Goal: Transaction & Acquisition: Book appointment/travel/reservation

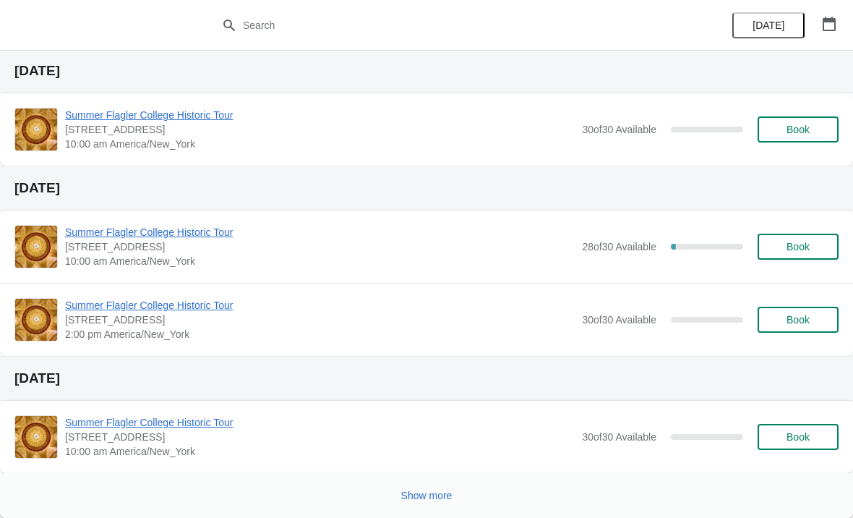
scroll to position [845, 0]
click at [408, 494] on span "Show more" at bounding box center [426, 495] width 51 height 12
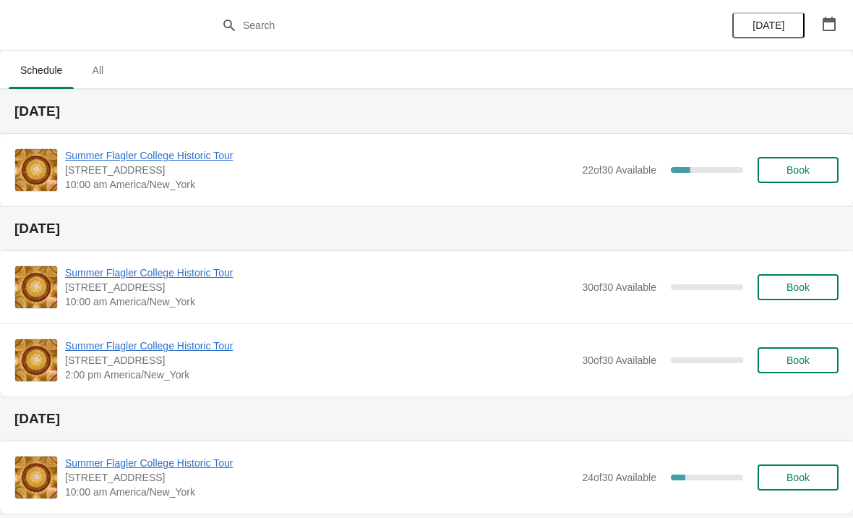
scroll to position [0, 0]
click at [103, 160] on span "Summer Flagler College Historic Tour" at bounding box center [320, 155] width 510 height 14
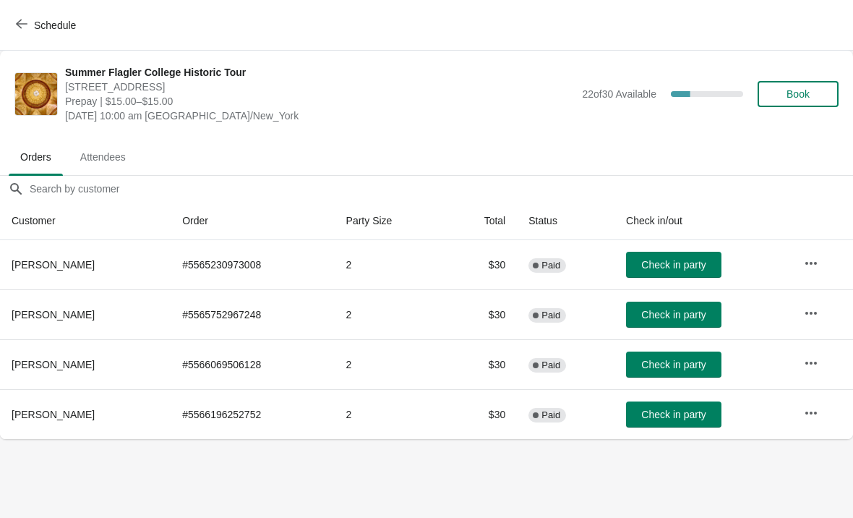
click at [31, 38] on button "Schedule" at bounding box center [47, 25] width 80 height 26
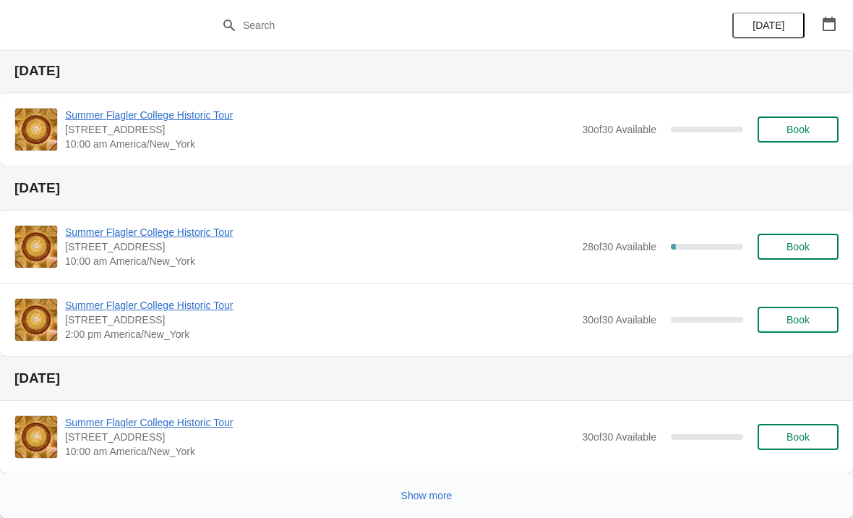
scroll to position [845, 0]
click at [399, 492] on button "Show more" at bounding box center [426, 495] width 63 height 26
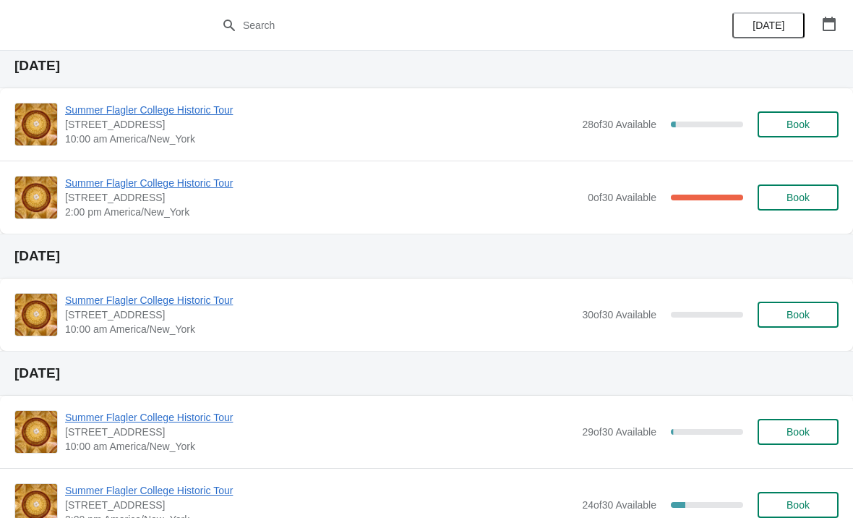
scroll to position [1275, 0]
click at [76, 176] on span "Summer Flagler College Historic Tour" at bounding box center [322, 182] width 515 height 14
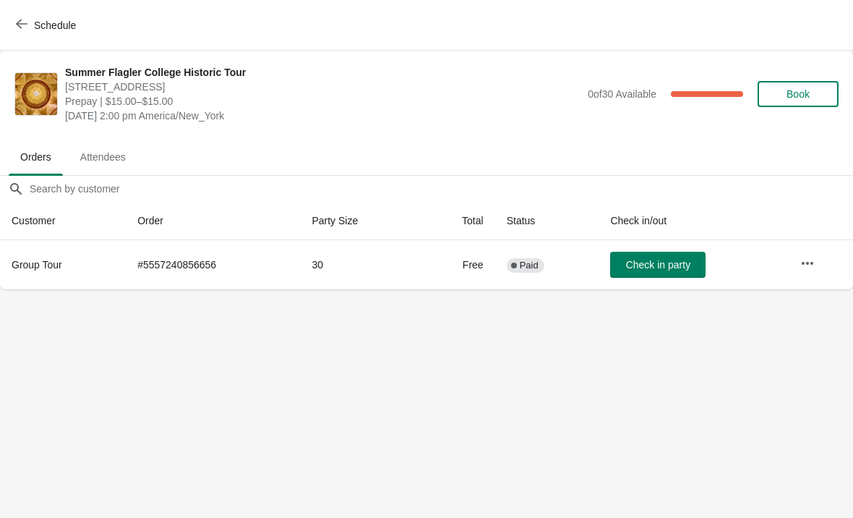
click at [31, 27] on span "Schedule" at bounding box center [47, 25] width 57 height 14
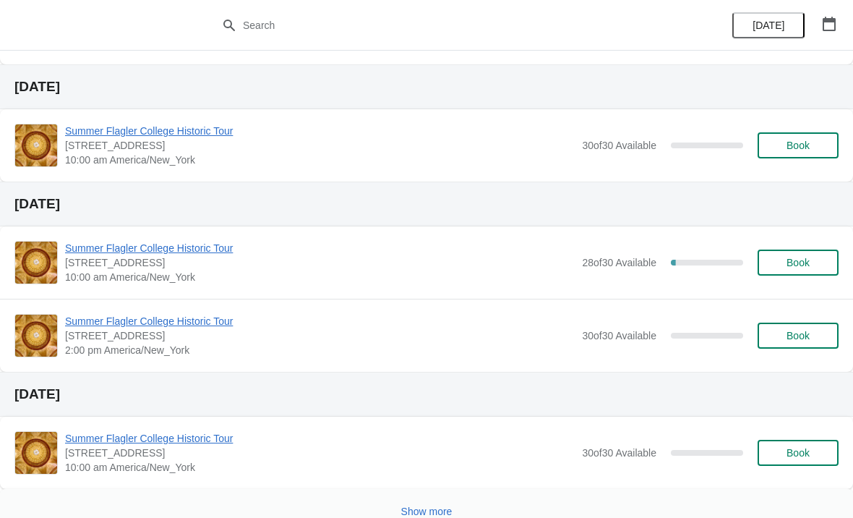
scroll to position [828, 0]
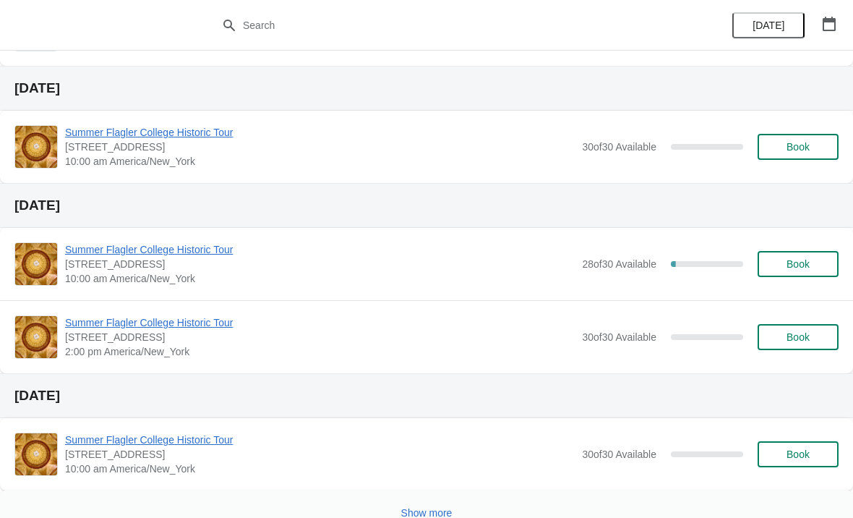
click at [405, 504] on button "Show more" at bounding box center [426, 513] width 63 height 26
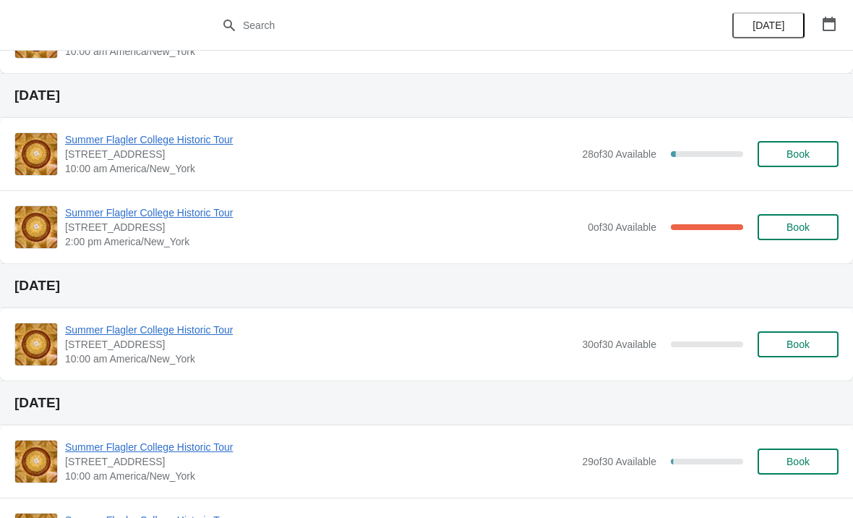
scroll to position [1244, 0]
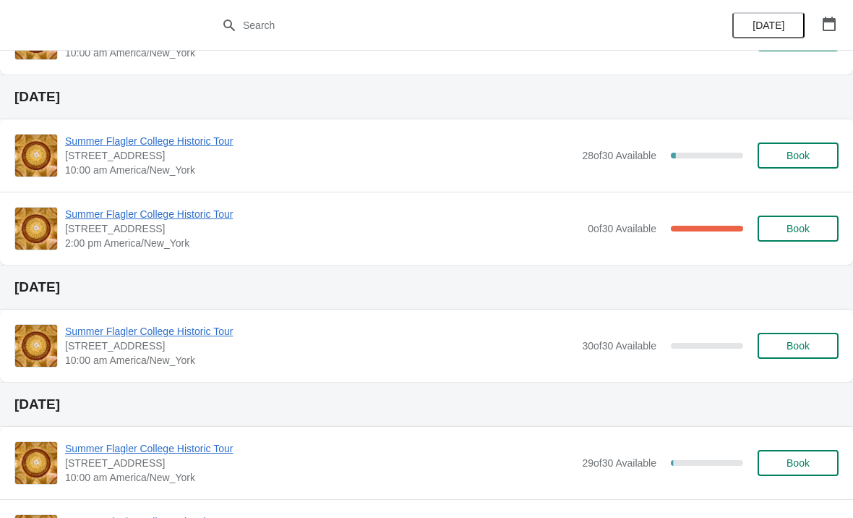
click at [193, 216] on span "Summer Flagler College Historic Tour" at bounding box center [322, 214] width 515 height 14
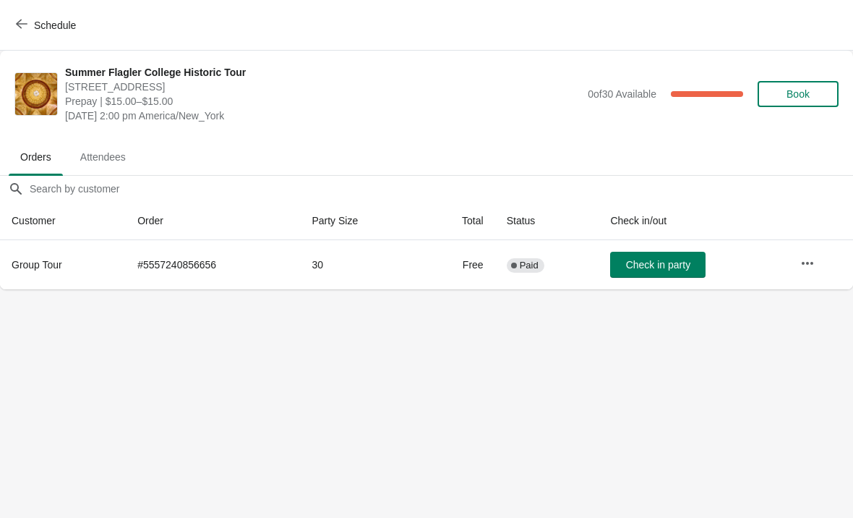
scroll to position [0, 0]
click at [19, 21] on icon "button" at bounding box center [22, 24] width 12 height 12
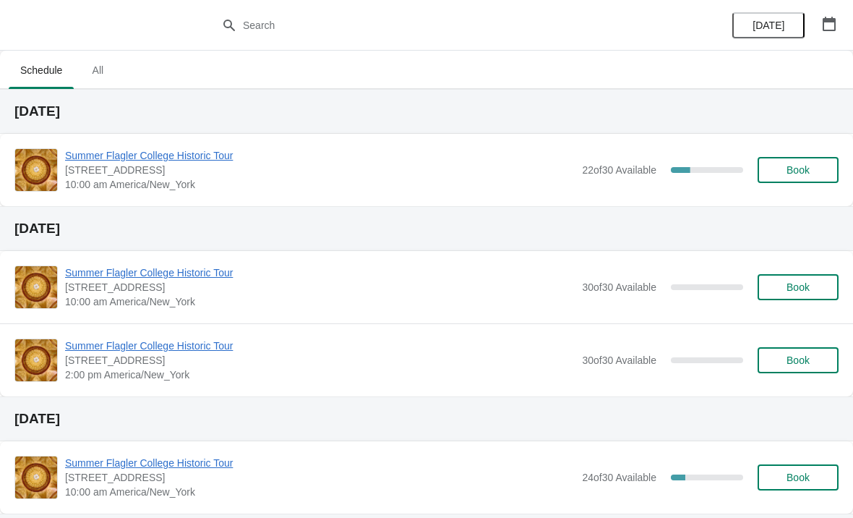
click at [82, 160] on span "Summer Flagler College Historic Tour" at bounding box center [320, 155] width 510 height 14
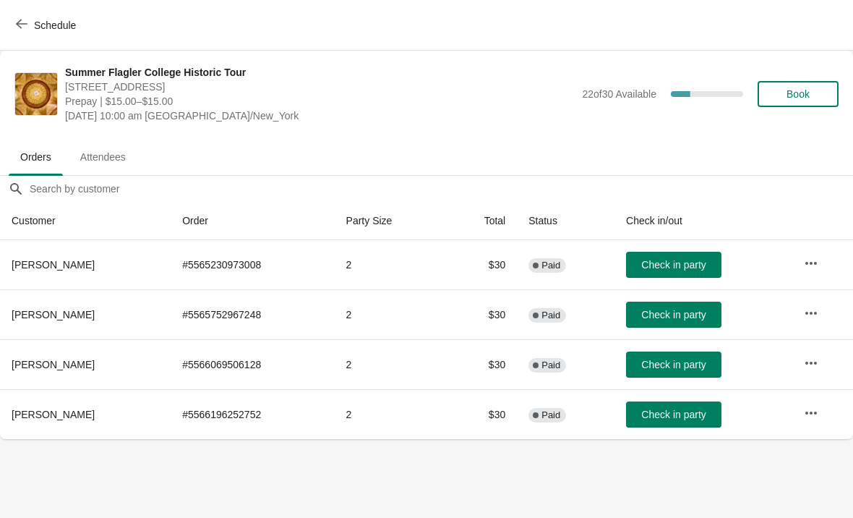
click at [668, 266] on span "Check in party" at bounding box center [673, 265] width 64 height 12
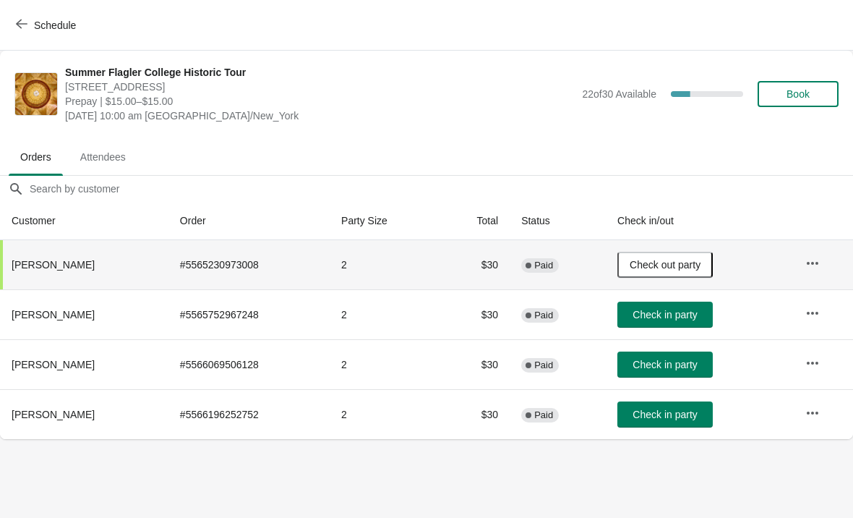
click at [677, 312] on span "Check in party" at bounding box center [665, 315] width 64 height 12
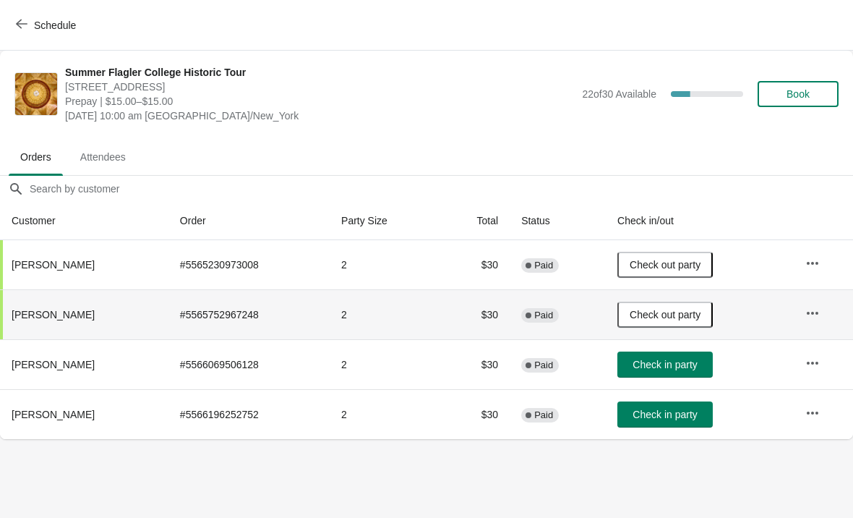
click at [801, 99] on span "Book" at bounding box center [798, 94] width 23 height 12
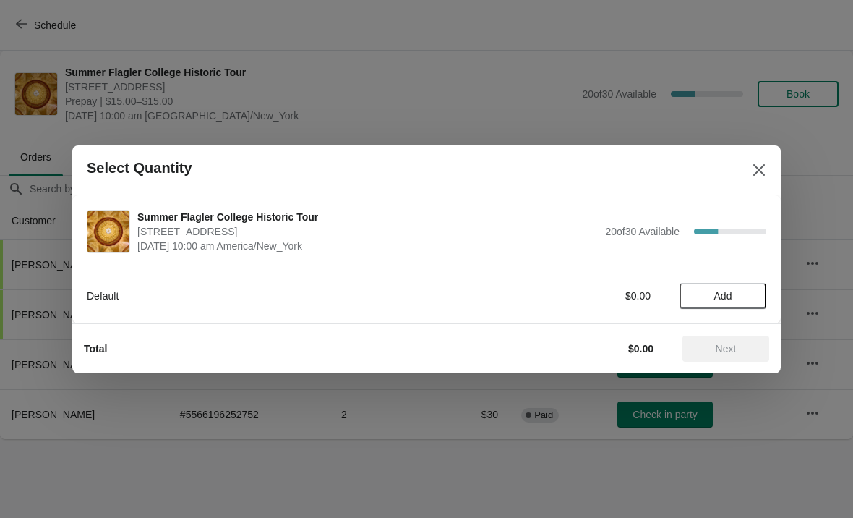
click at [735, 295] on span "Add" at bounding box center [723, 296] width 61 height 12
click at [753, 299] on icon at bounding box center [747, 295] width 15 height 15
click at [747, 348] on span "Next" at bounding box center [726, 349] width 64 height 12
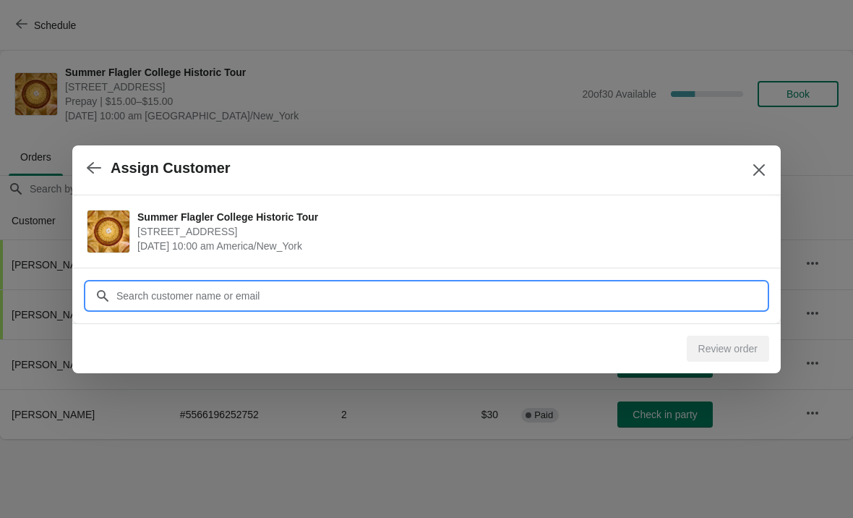
click at [290, 296] on input "Customer" at bounding box center [441, 296] width 651 height 26
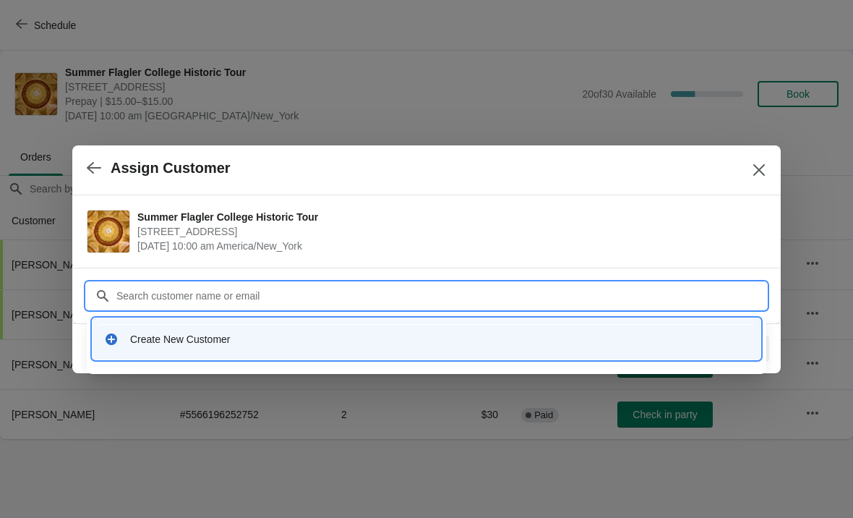
click at [183, 338] on div "Create New Customer" at bounding box center [439, 339] width 619 height 14
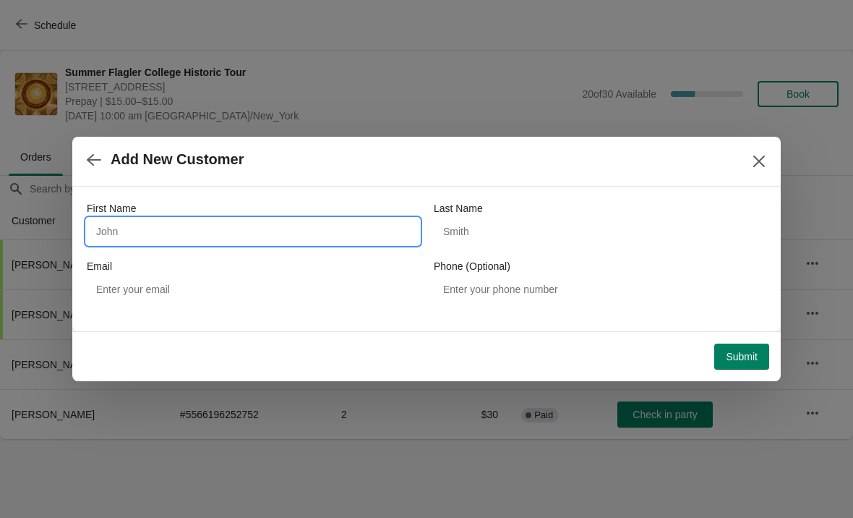
click at [172, 229] on input "First Name" at bounding box center [253, 231] width 333 height 26
type input "[PERSON_NAME]"
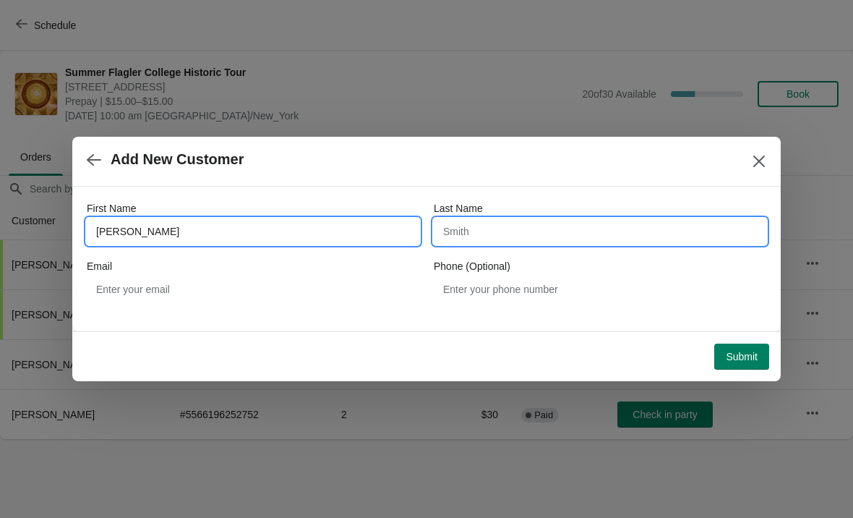
click at [503, 229] on input "Last Name" at bounding box center [600, 231] width 333 height 26
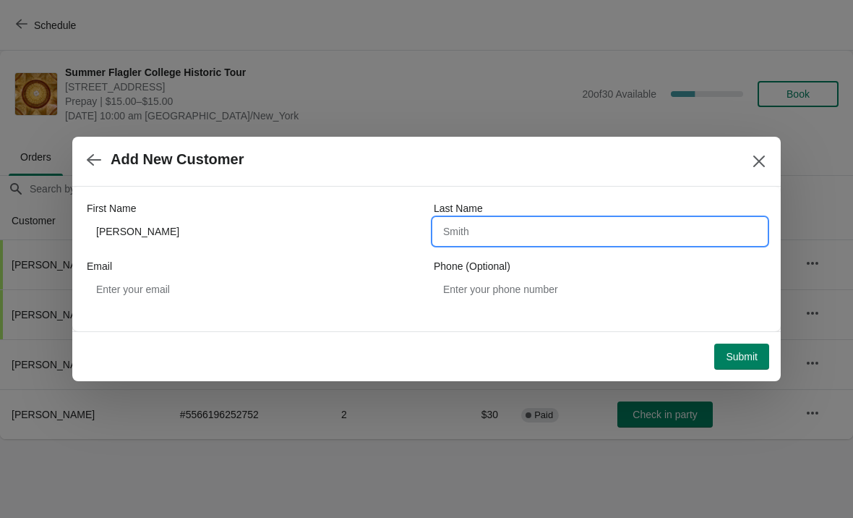
type input "M"
type input "[PERSON_NAME]"
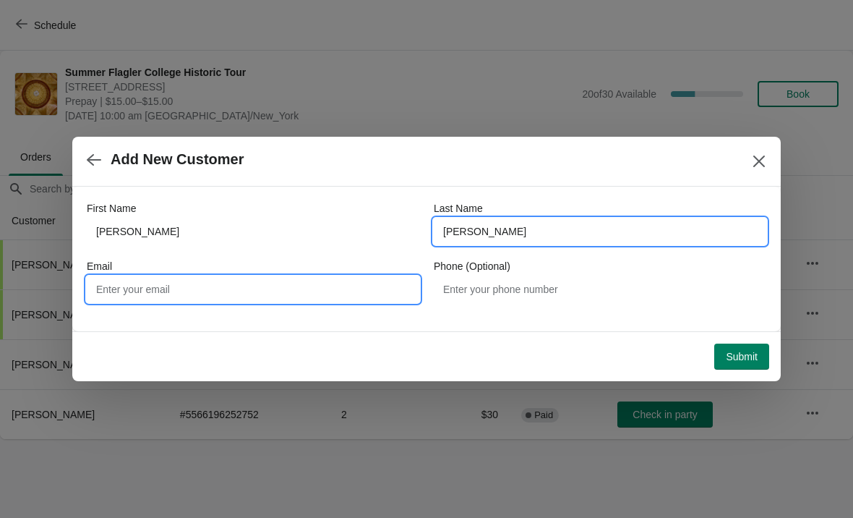
click at [116, 283] on input "Email" at bounding box center [253, 289] width 333 height 26
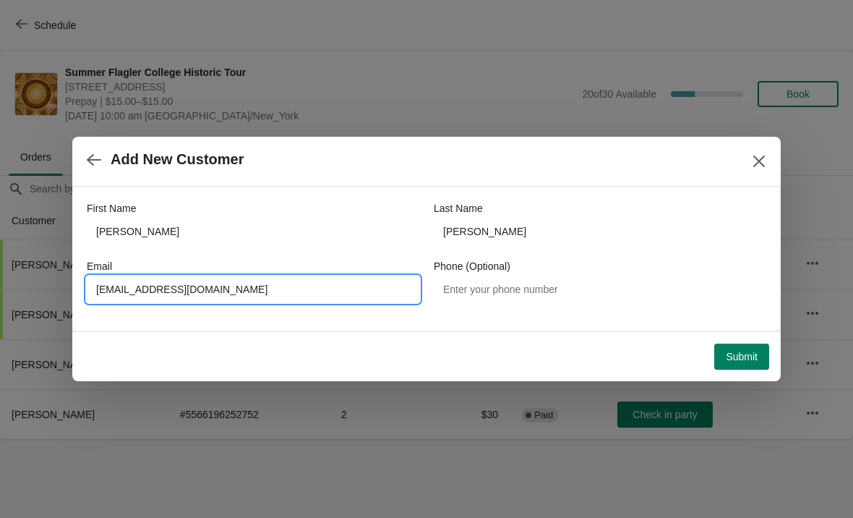
type input "[EMAIL_ADDRESS][DOMAIN_NAME]"
click at [361, 188] on div "First Name [PERSON_NAME] Last Name [PERSON_NAME] Email [EMAIL_ADDRESS][DOMAIN_N…" at bounding box center [427, 252] width 680 height 130
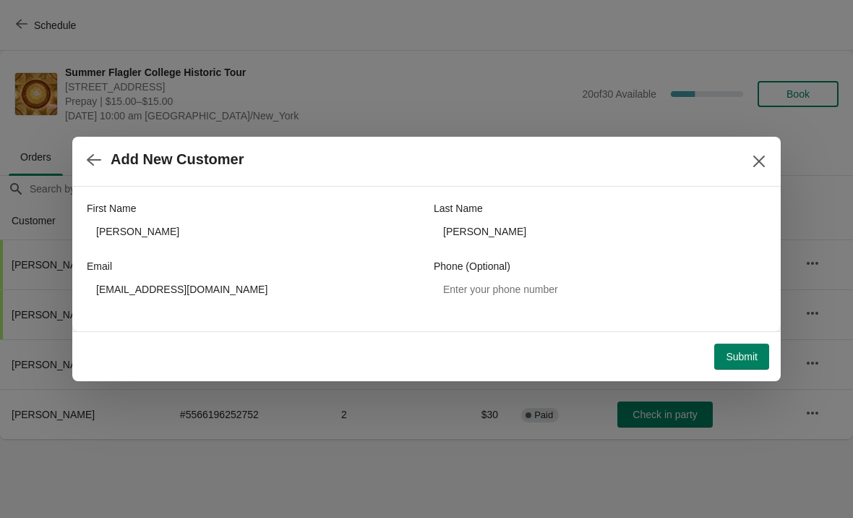
click at [742, 356] on span "Submit" at bounding box center [742, 357] width 32 height 12
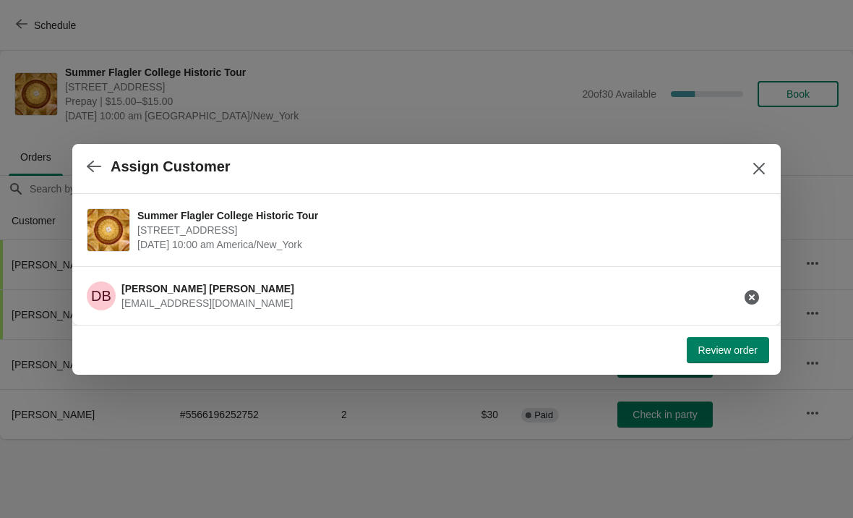
click at [722, 357] on button "Review order" at bounding box center [728, 350] width 82 height 26
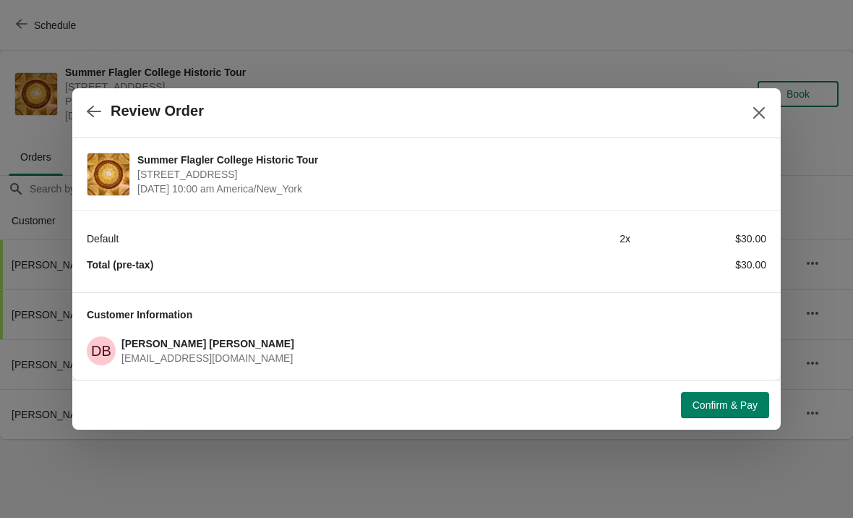
click at [709, 408] on span "Confirm & Pay" at bounding box center [725, 405] width 65 height 12
